Goal: Communication & Community: Answer question/provide support

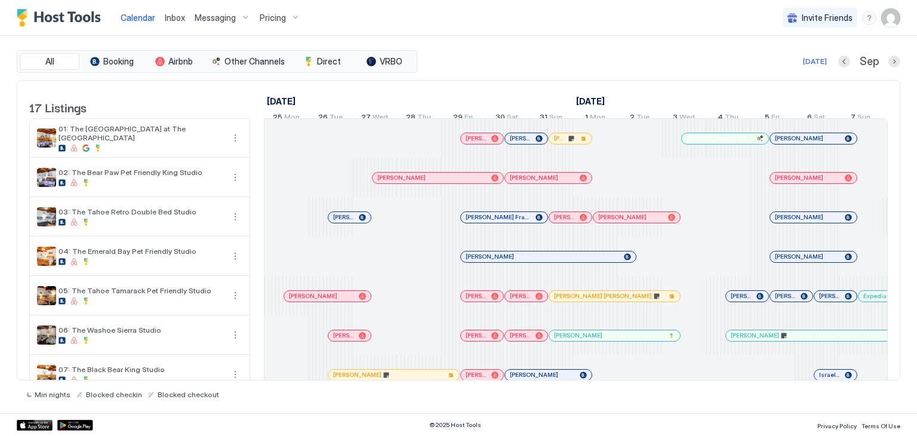
scroll to position [0, 664]
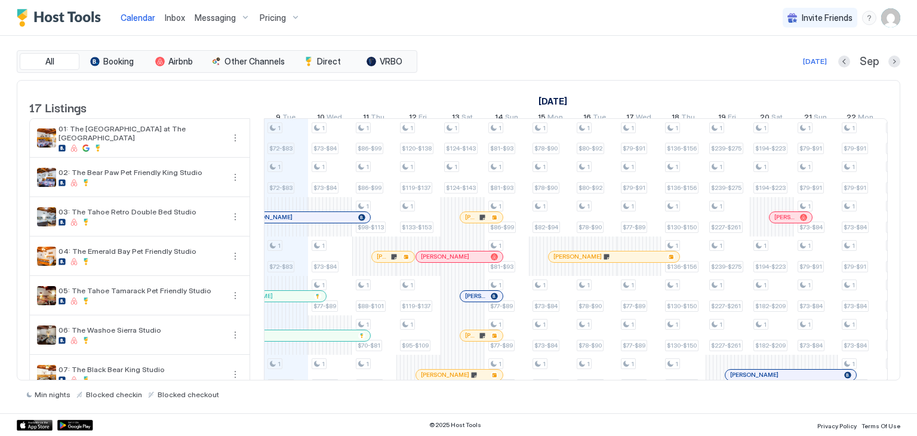
click at [177, 20] on span "Inbox" at bounding box center [175, 18] width 20 height 10
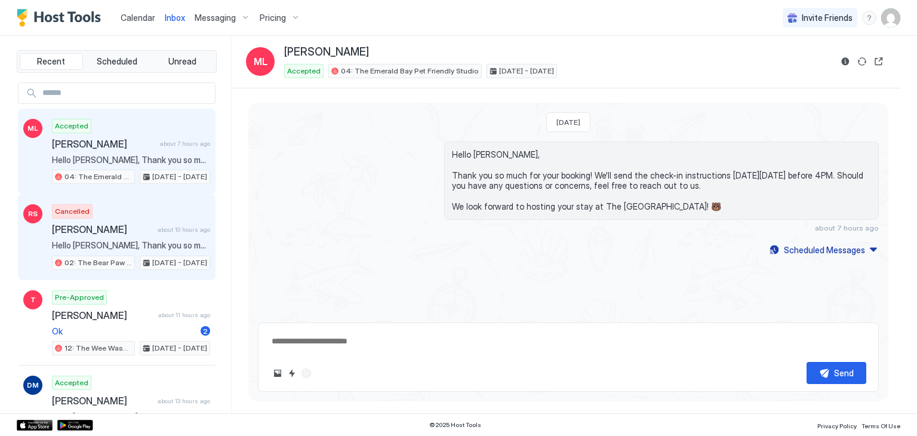
click at [88, 240] on span "Hello [PERSON_NAME], Thank you so much for your booking! We'll send the check-i…" at bounding box center [131, 245] width 158 height 11
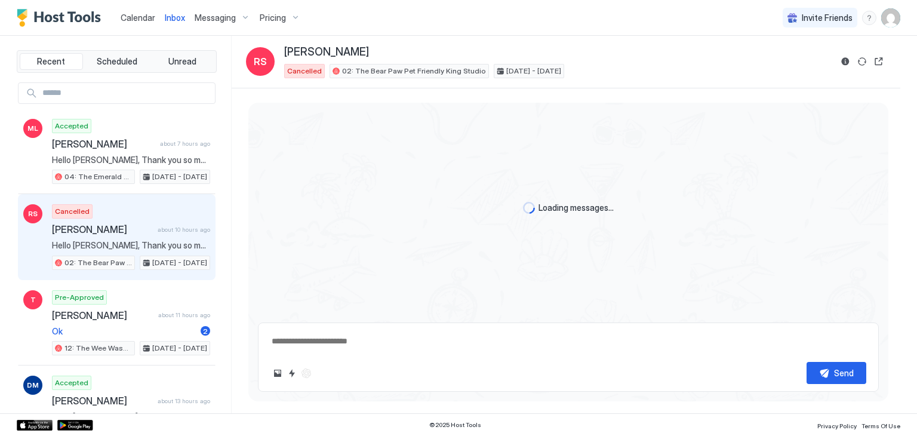
scroll to position [110, 0]
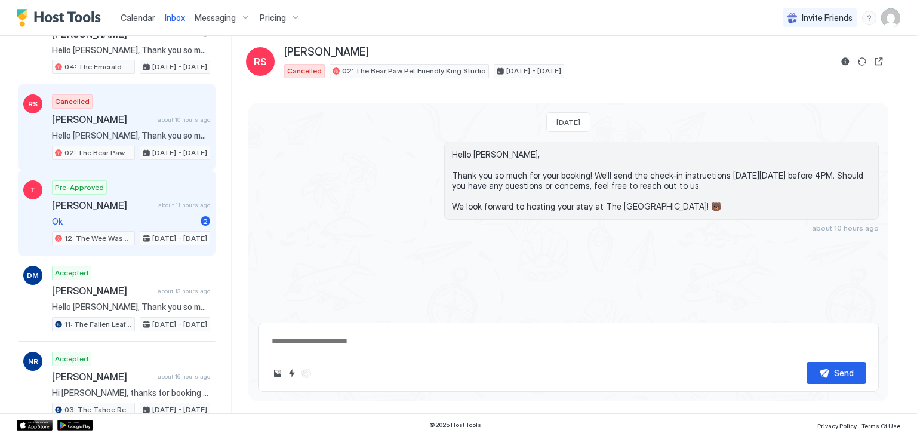
click at [139, 216] on span "Ok" at bounding box center [124, 221] width 144 height 11
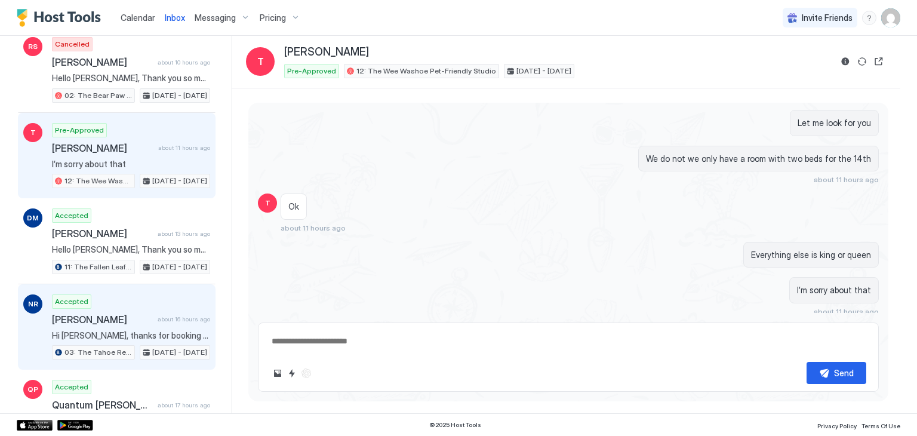
scroll to position [167, 0]
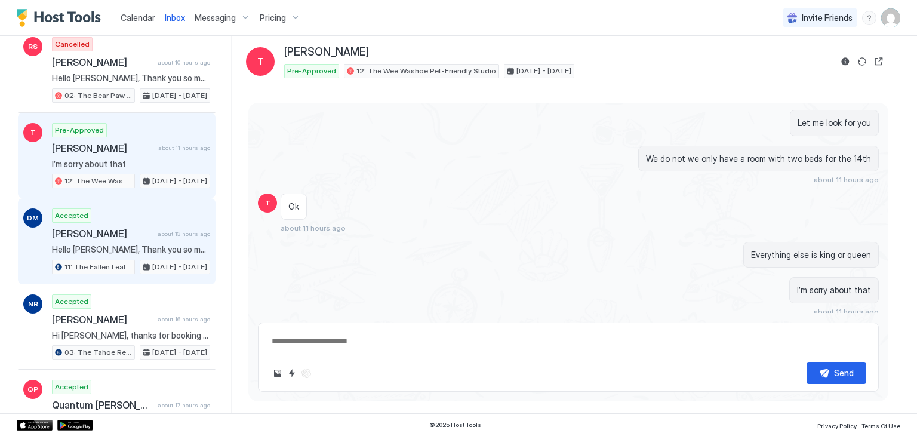
click at [155, 245] on span "Hello [PERSON_NAME], Thank you so much for your booking! We'll send the check-i…" at bounding box center [131, 249] width 158 height 11
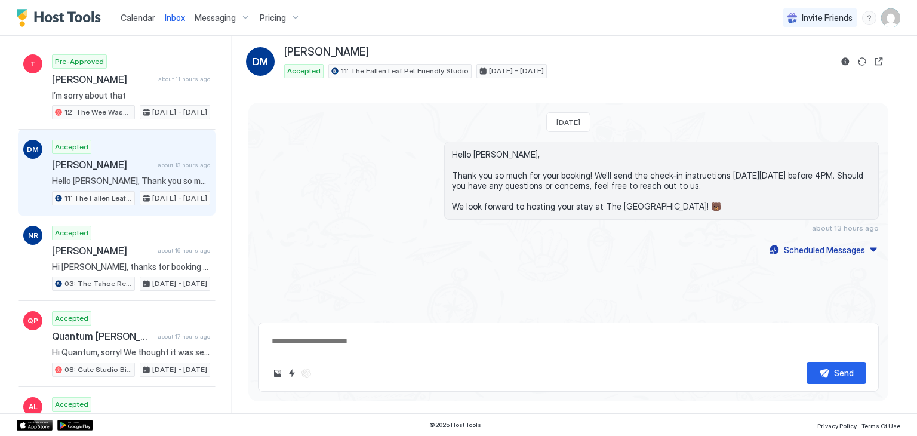
scroll to position [236, 0]
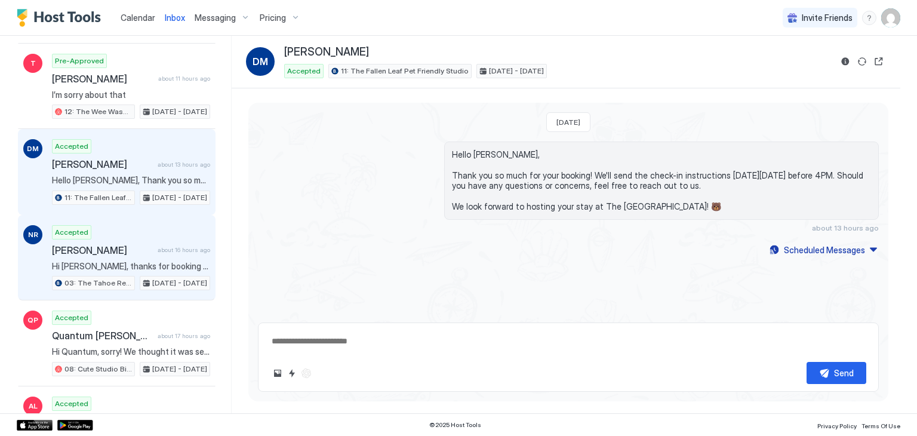
click at [158, 246] on span "about 16 hours ago" at bounding box center [184, 250] width 53 height 8
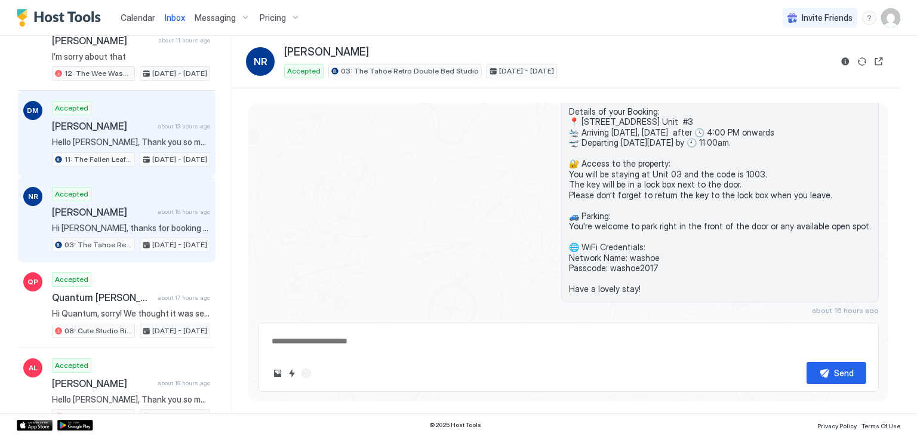
scroll to position [302, 0]
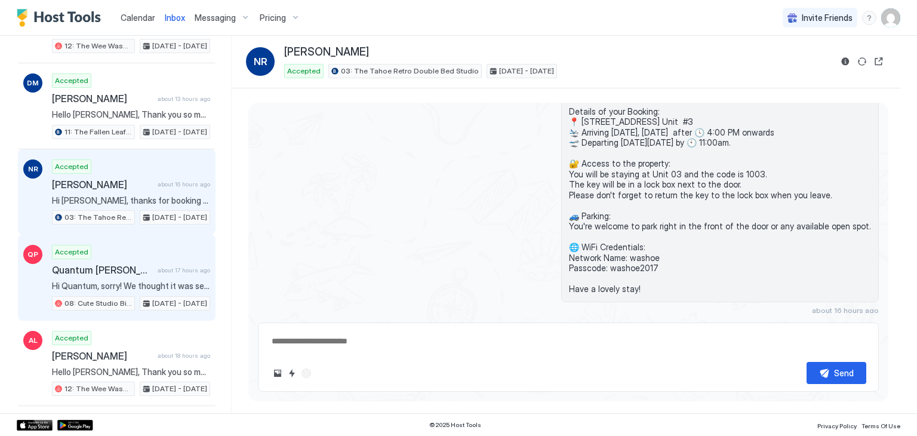
click at [134, 281] on span "Hi Quantum, sorry! We thought it was sent to you, but our system glitched; that…" at bounding box center [131, 286] width 158 height 11
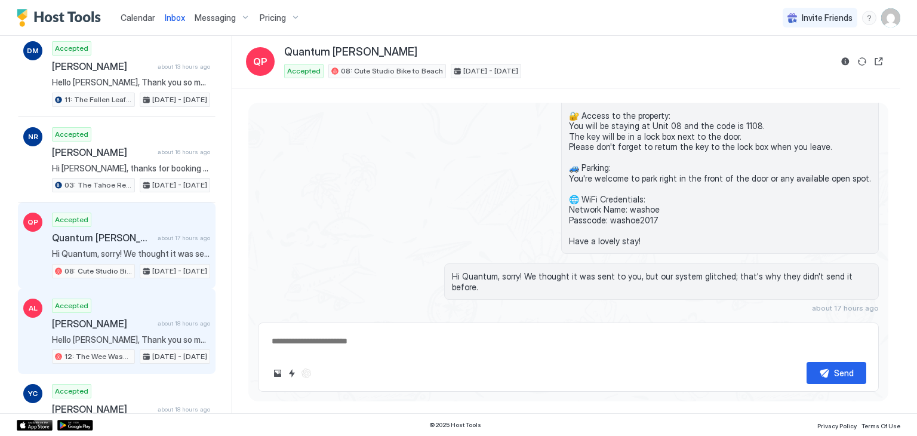
scroll to position [336, 0]
click at [112, 317] on span "[PERSON_NAME]" at bounding box center [102, 323] width 101 height 12
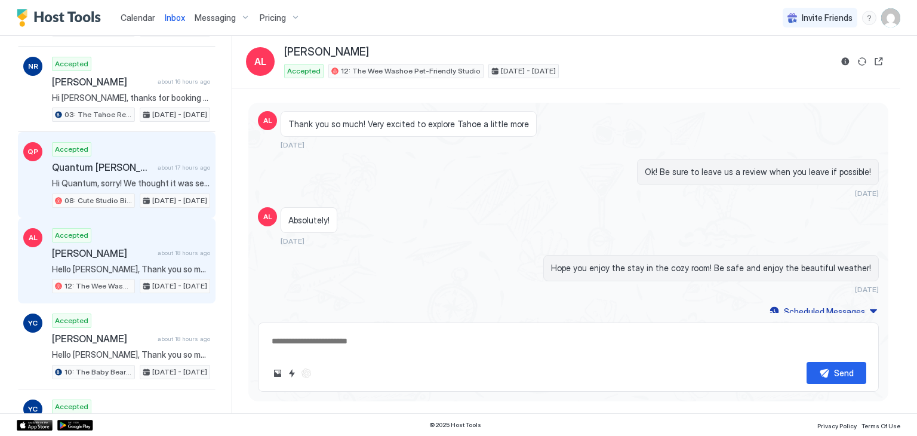
scroll to position [437, 0]
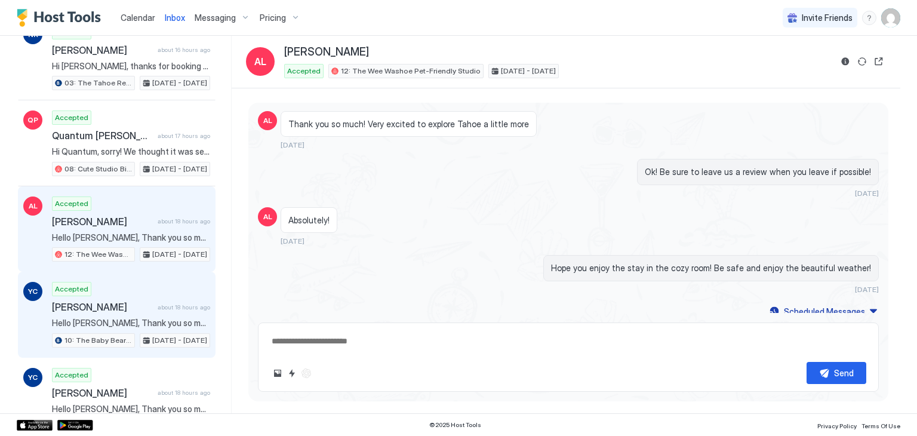
click at [146, 302] on span "[PERSON_NAME]" at bounding box center [102, 307] width 101 height 12
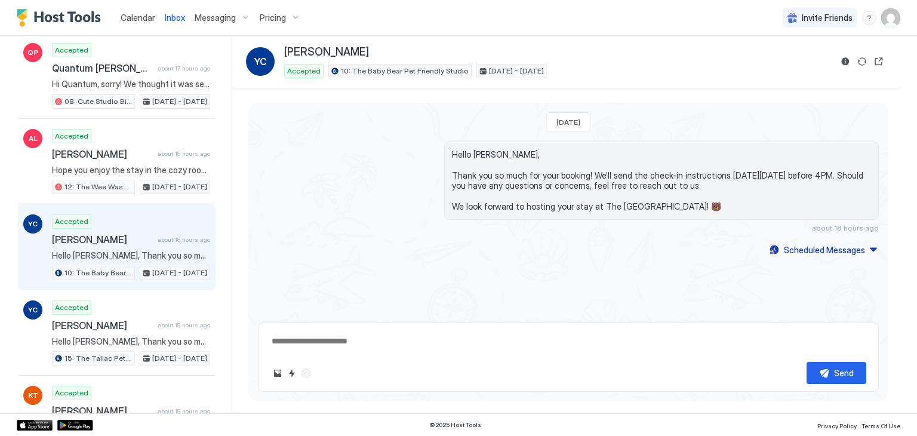
scroll to position [504, 0]
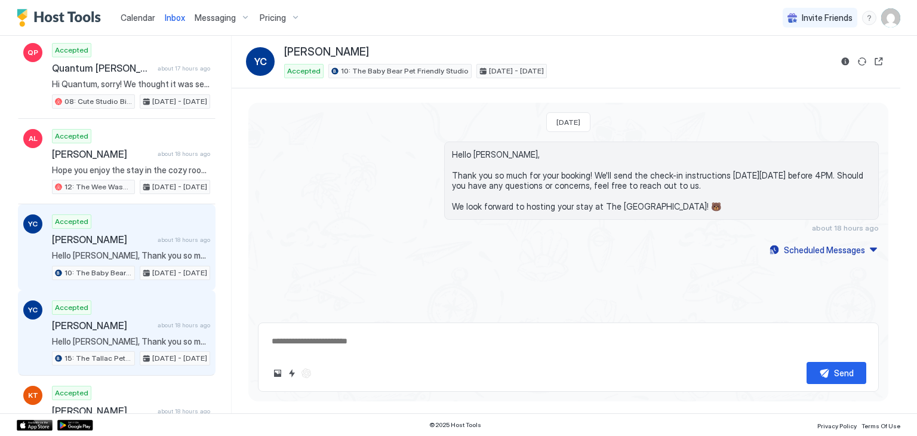
click at [146, 302] on div "Accepted [PERSON_NAME] about 18 hours ago Hello [PERSON_NAME], Thank you so muc…" at bounding box center [131, 333] width 158 height 66
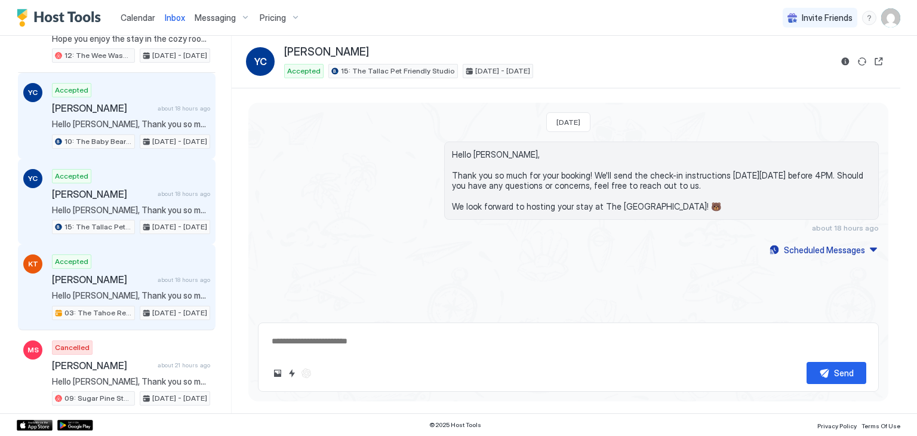
click at [152, 308] on span "[DATE] - [DATE]" at bounding box center [179, 313] width 55 height 11
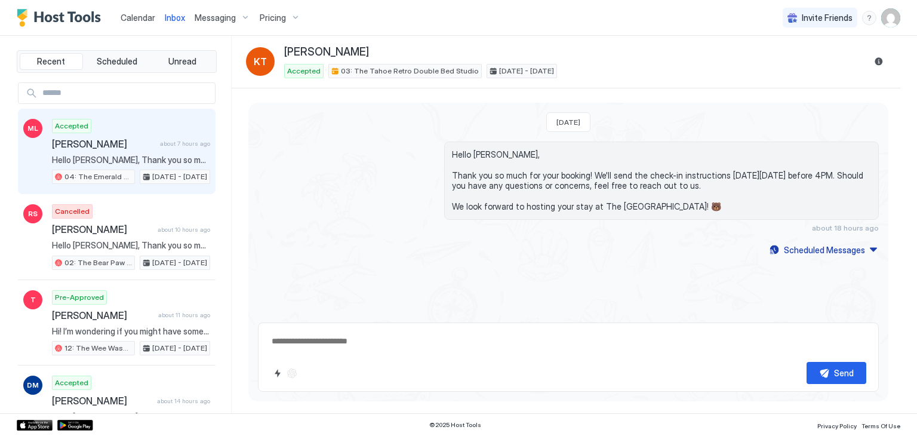
click at [120, 128] on div "Accepted [PERSON_NAME] about 7 hours ago Hello [PERSON_NAME], Thank you so much…" at bounding box center [131, 152] width 158 height 66
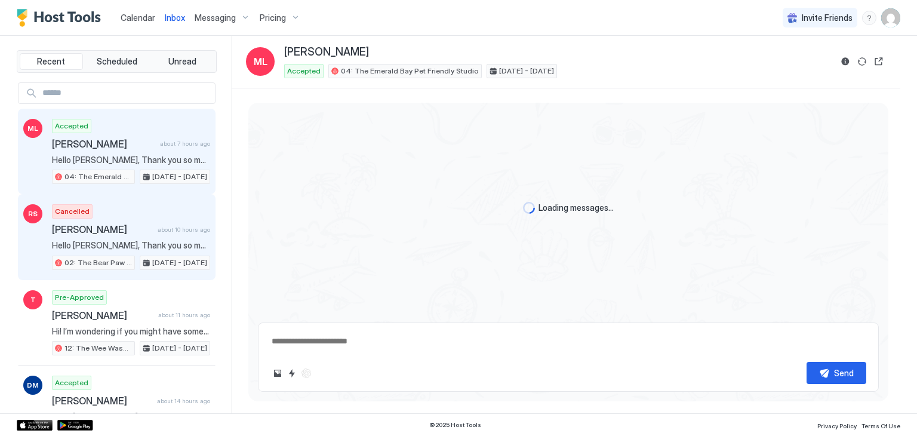
click at [137, 237] on div "Cancelled [PERSON_NAME] about 10 hours ago Hello [PERSON_NAME], Thank you so mu…" at bounding box center [131, 237] width 158 height 66
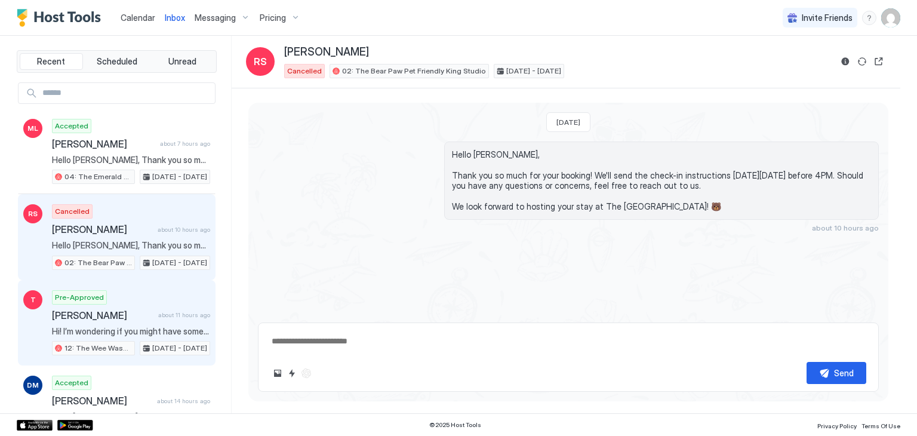
click at [149, 306] on div "Pre-Approved [PERSON_NAME] about 11 hours ago Hi! I’m wondering if you might ha…" at bounding box center [131, 323] width 158 height 66
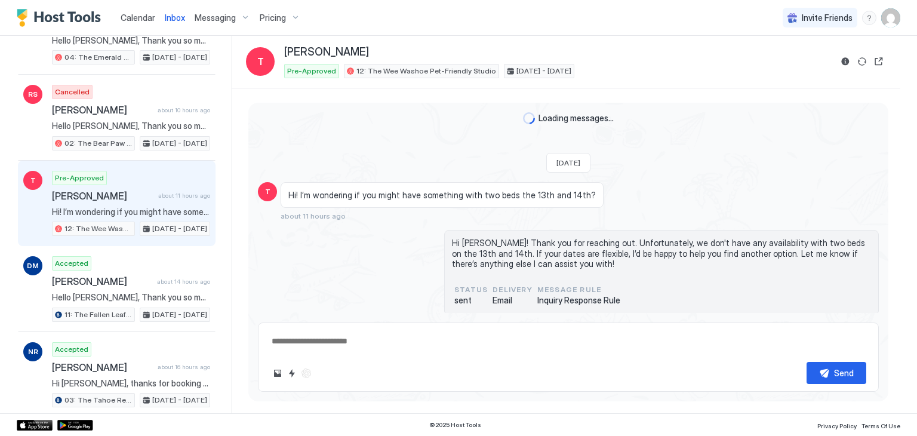
scroll to position [215, 0]
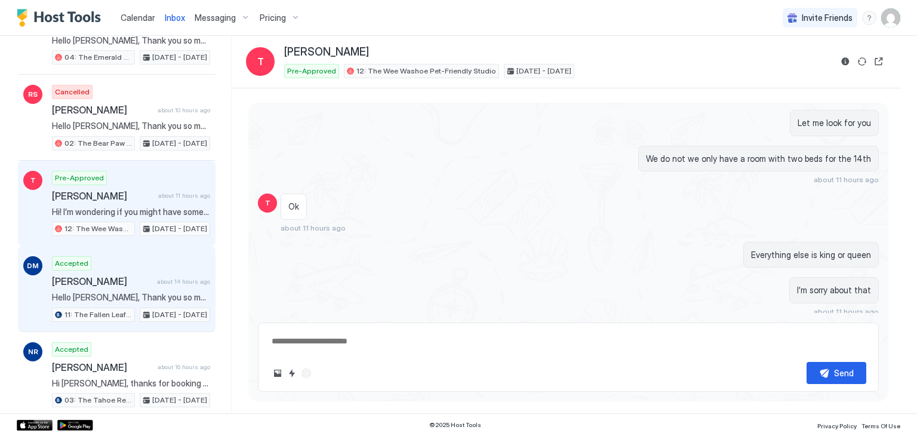
click at [152, 309] on span "[DATE] - [DATE]" at bounding box center [179, 314] width 55 height 11
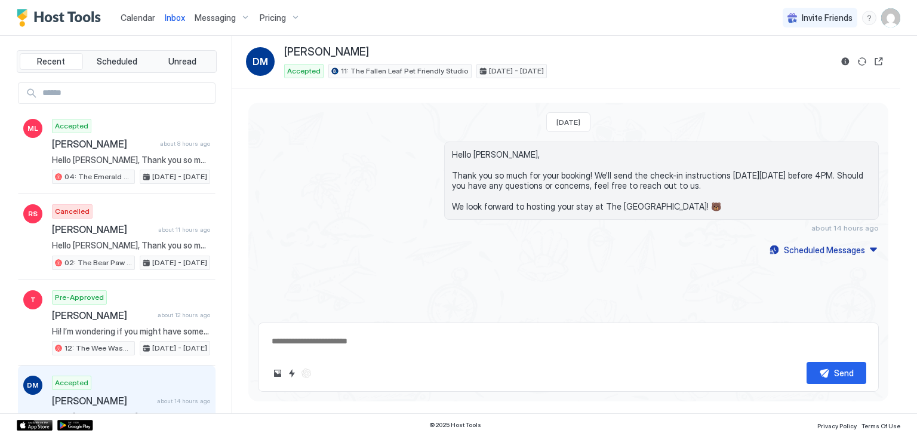
type textarea "*"
